Goal: Navigation & Orientation: Find specific page/section

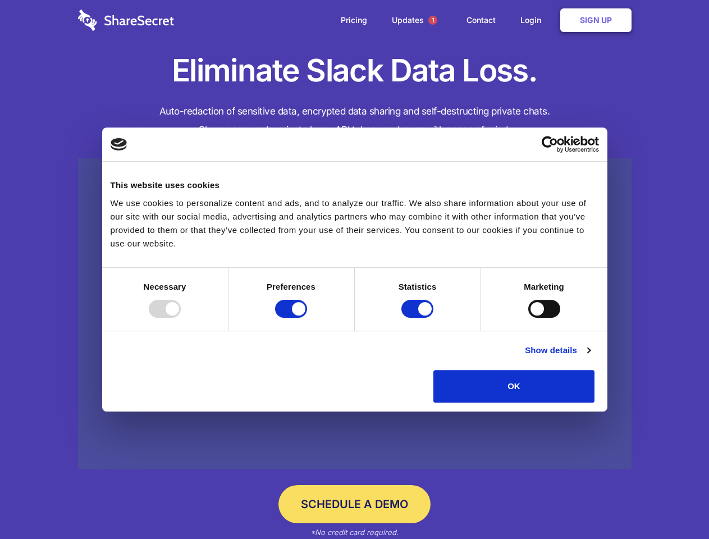
click at [181, 318] on div at bounding box center [165, 309] width 32 height 18
click at [307, 318] on input "Preferences" at bounding box center [291, 309] width 32 height 18
checkbox input "false"
click at [419, 318] on input "Statistics" at bounding box center [417, 309] width 32 height 18
checkbox input "false"
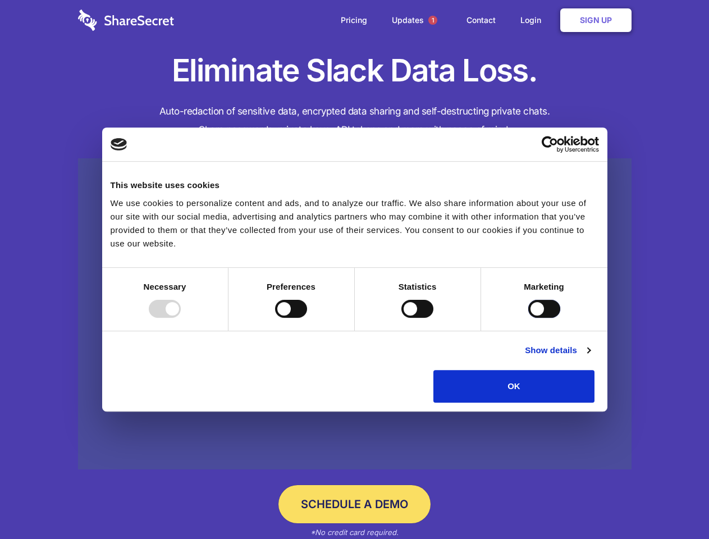
click at [528, 318] on input "Marketing" at bounding box center [544, 309] width 32 height 18
checkbox input "true"
click at [590, 357] on link "Show details" at bounding box center [557, 349] width 65 height 13
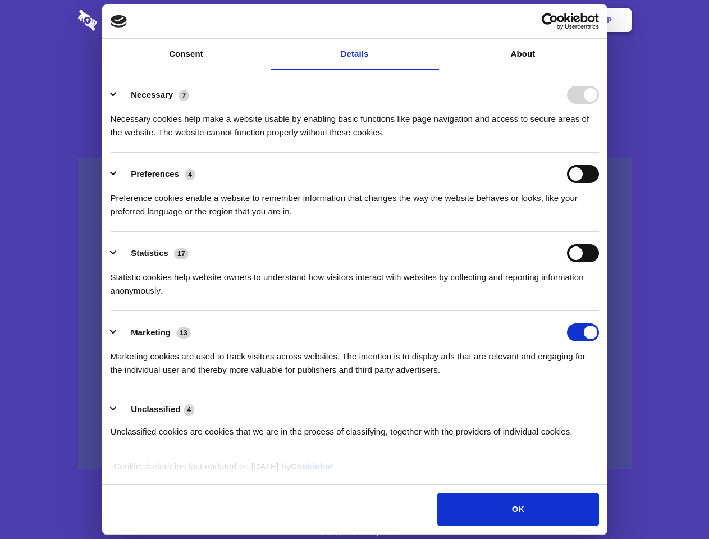
click at [599, 139] on div "Necessary cookies help make a website usable by enabling basic functions like p…" at bounding box center [355, 121] width 488 height 35
click at [432, 20] on span "1" at bounding box center [432, 20] width 9 height 9
